Goal: Task Accomplishment & Management: Use online tool/utility

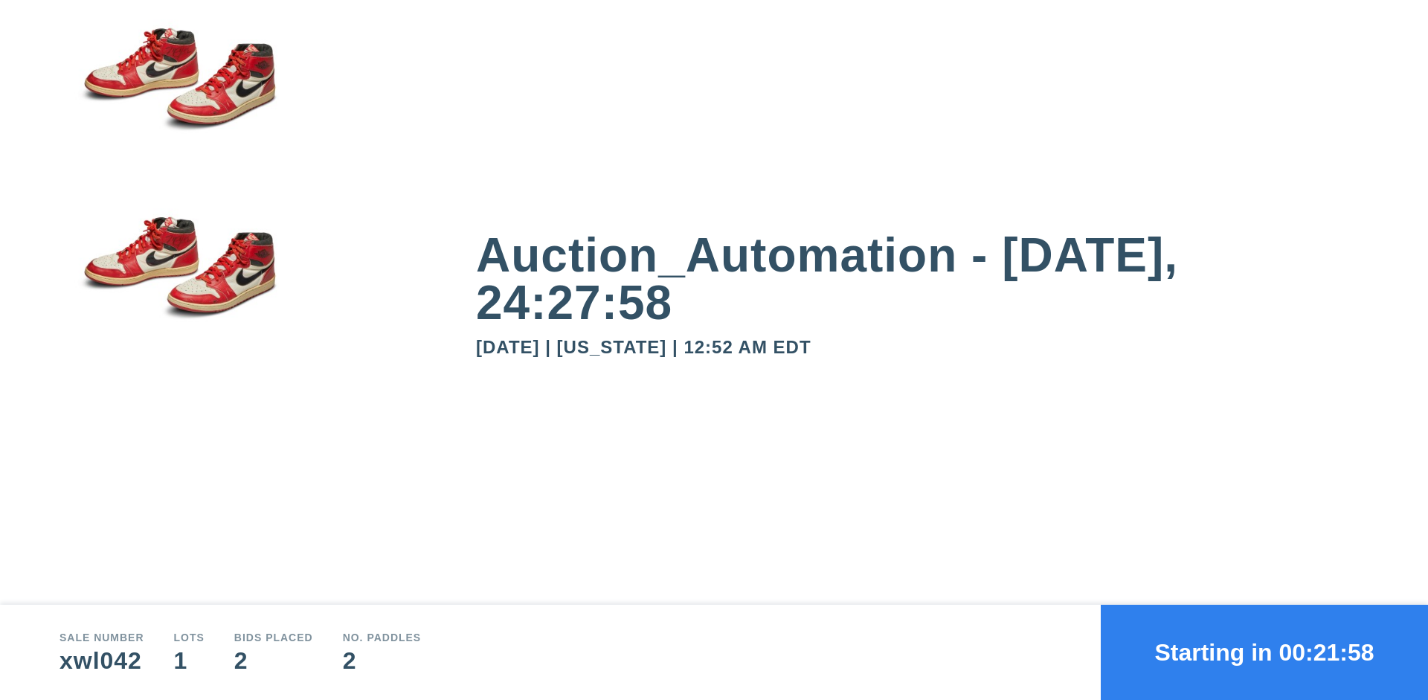
click at [1265, 652] on button "Starting in 00:21:58" at bounding box center [1264, 652] width 327 height 95
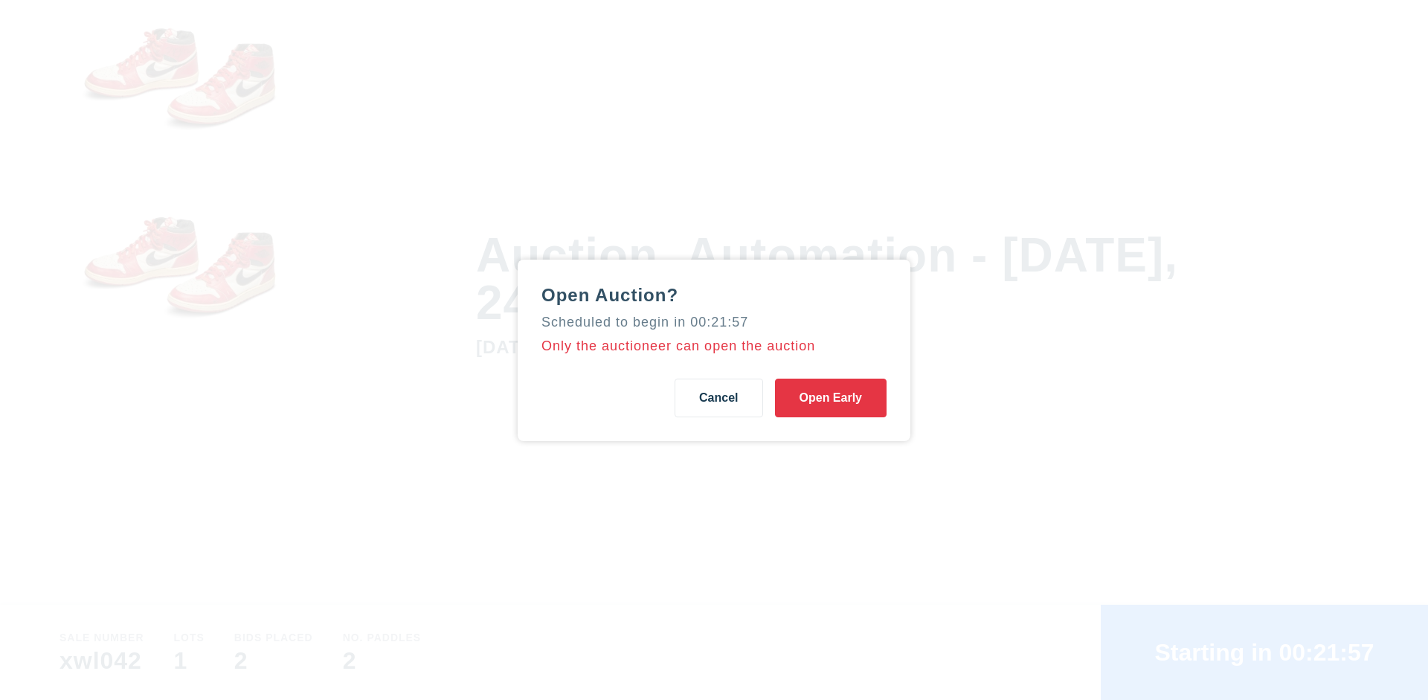
click at [831, 397] on button "Open Early" at bounding box center [831, 398] width 112 height 39
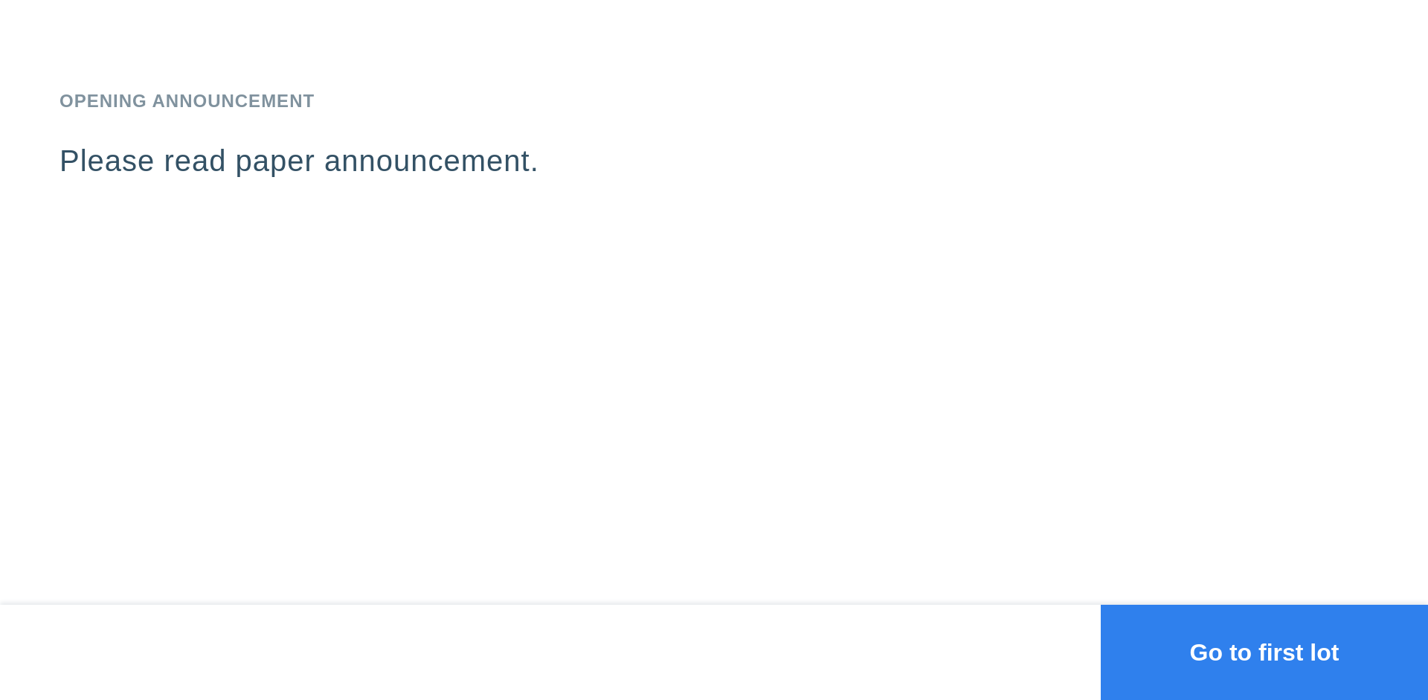
click at [1265, 652] on button "Go to first lot" at bounding box center [1264, 652] width 327 height 95
